Goal: Obtain resource: Obtain resource

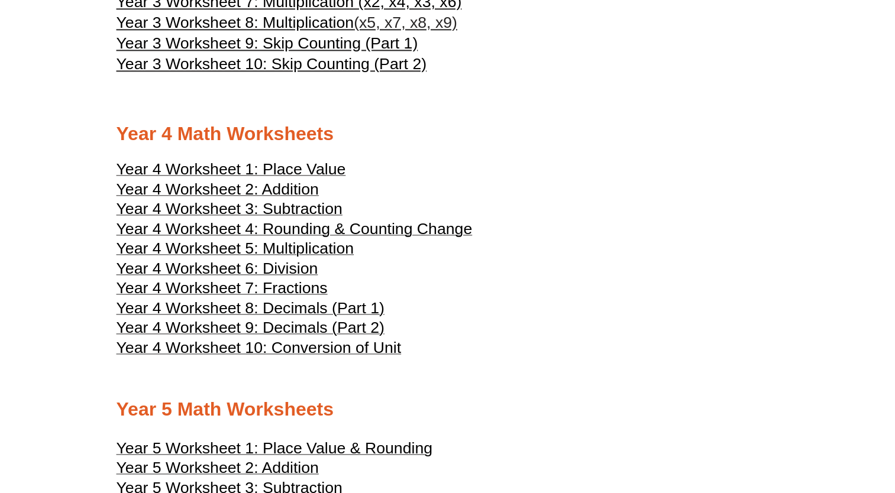
scroll to position [1419, 0]
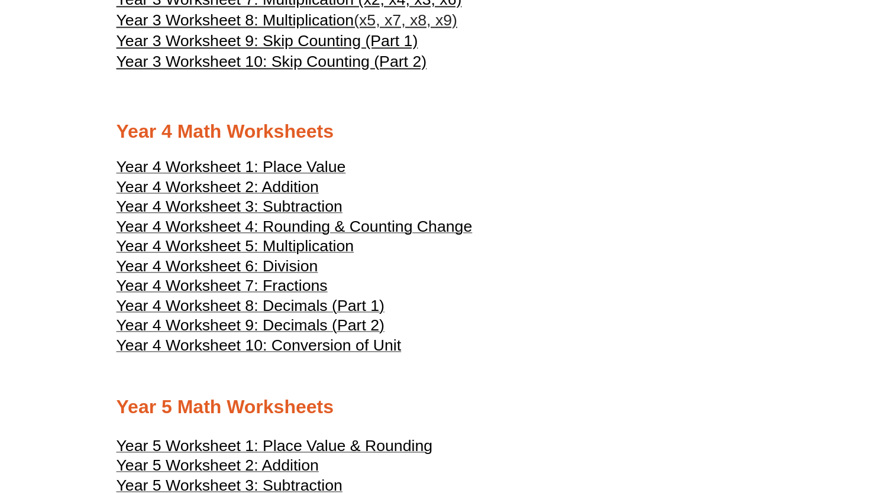
click at [272, 163] on span "Year 4 Worksheet 1: Place Value" at bounding box center [230, 167] width 229 height 18
click at [318, 245] on span "Year 4 Worksheet 5: Multiplication" at bounding box center [235, 246] width 238 height 18
click at [286, 268] on span "Year 4 Worksheet 6: Division" at bounding box center [217, 266] width 202 height 18
drag, startPoint x: 285, startPoint y: 290, endPoint x: 294, endPoint y: 290, distance: 8.9
click at [285, 290] on span "Year 4 Worksheet 7: Fractions" at bounding box center [221, 286] width 211 height 18
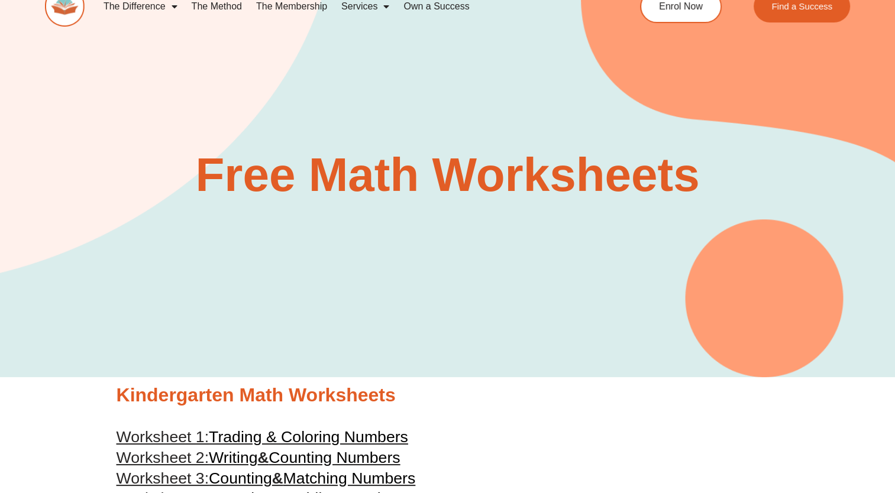
scroll to position [0, 0]
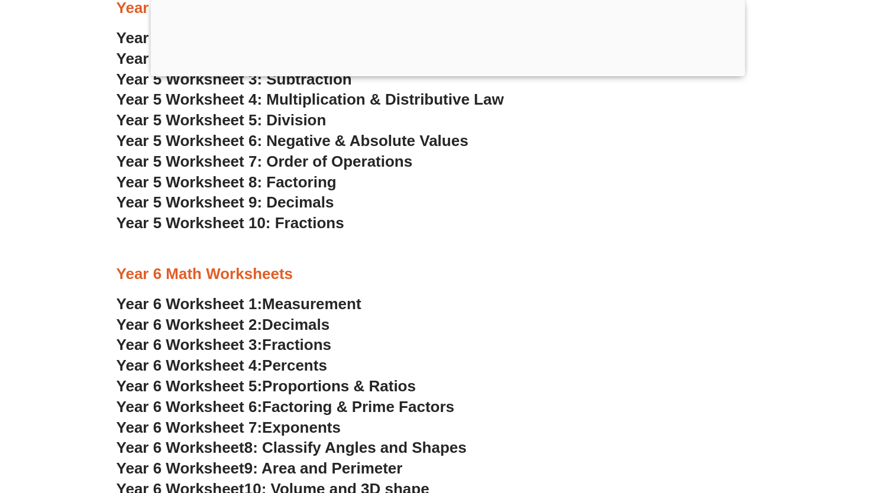
scroll to position [2129, 0]
